Goal: Task Accomplishment & Management: Manage account settings

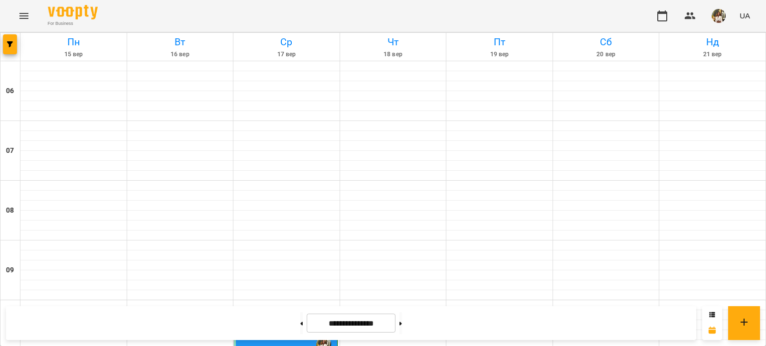
scroll to position [776, 0]
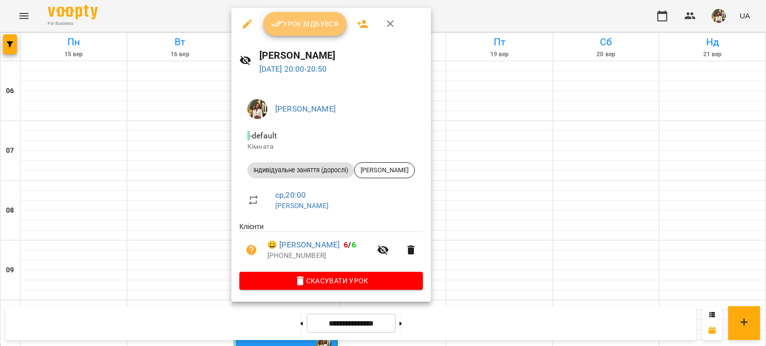
click at [299, 18] on span "Урок відбувся" at bounding box center [305, 24] width 68 height 12
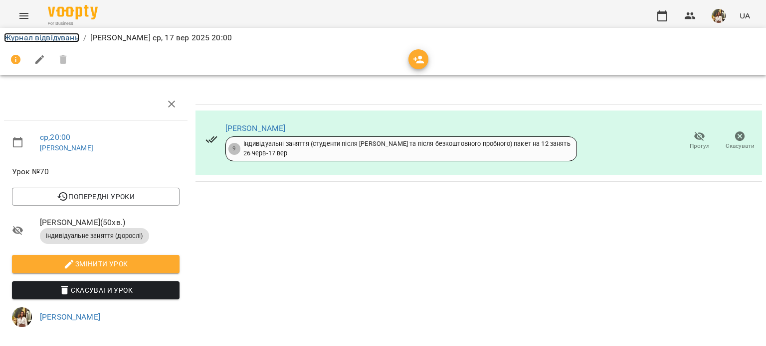
click at [58, 41] on link "Журнал відвідувань" at bounding box center [41, 37] width 75 height 9
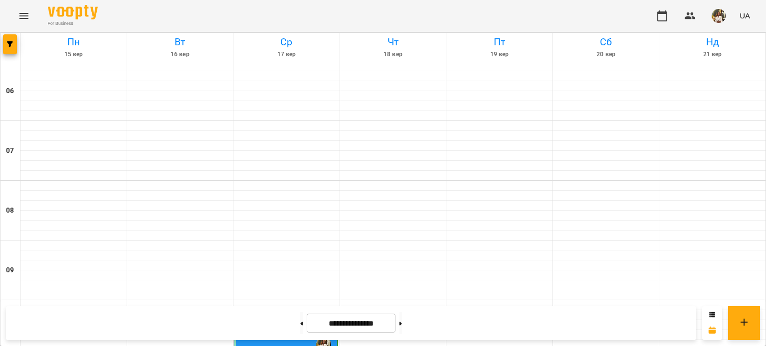
scroll to position [776, 0]
